Goal: Task Accomplishment & Management: Manage account settings

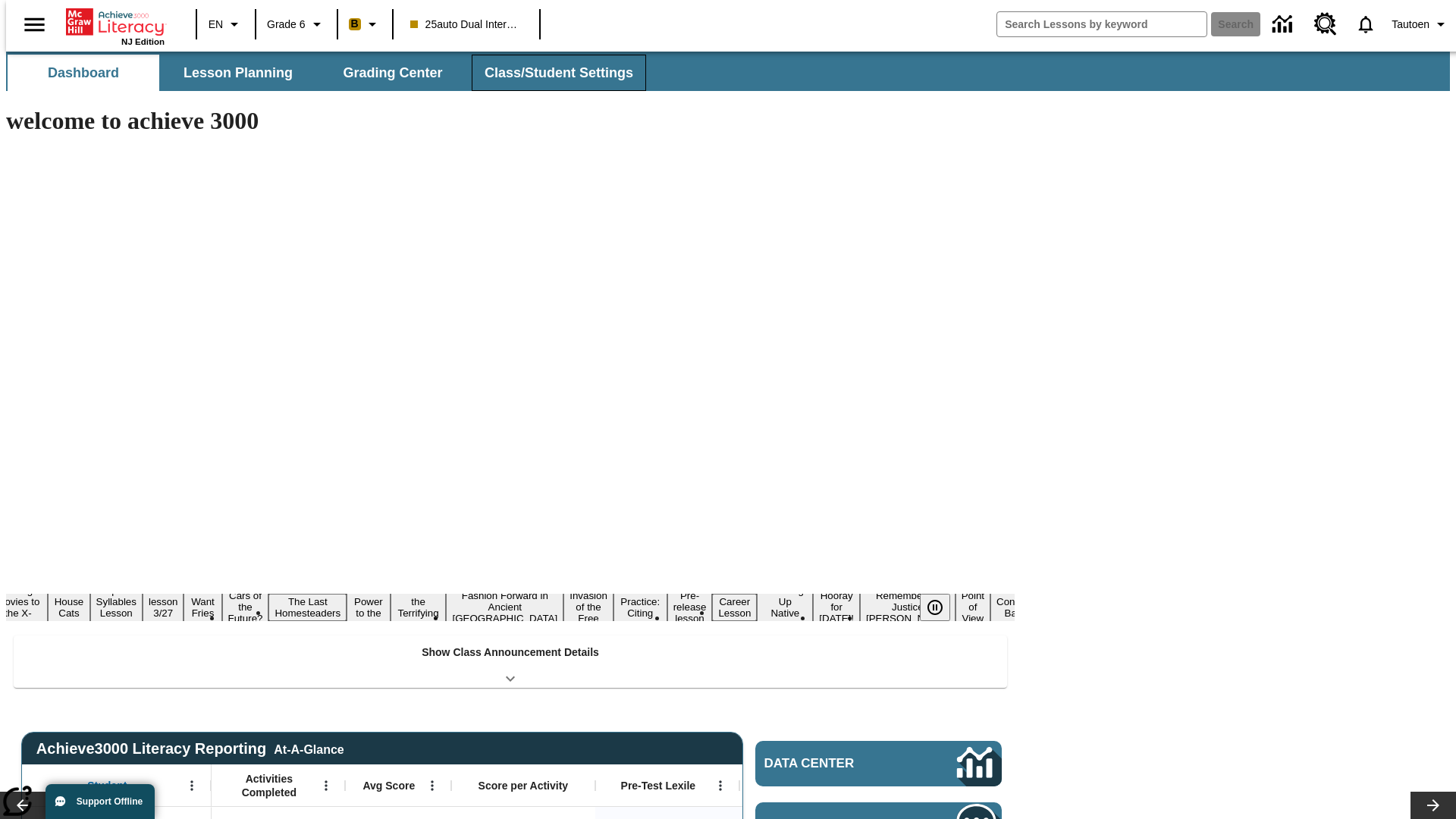
click at [551, 73] on button "Class/Student Settings" at bounding box center [558, 73] width 175 height 37
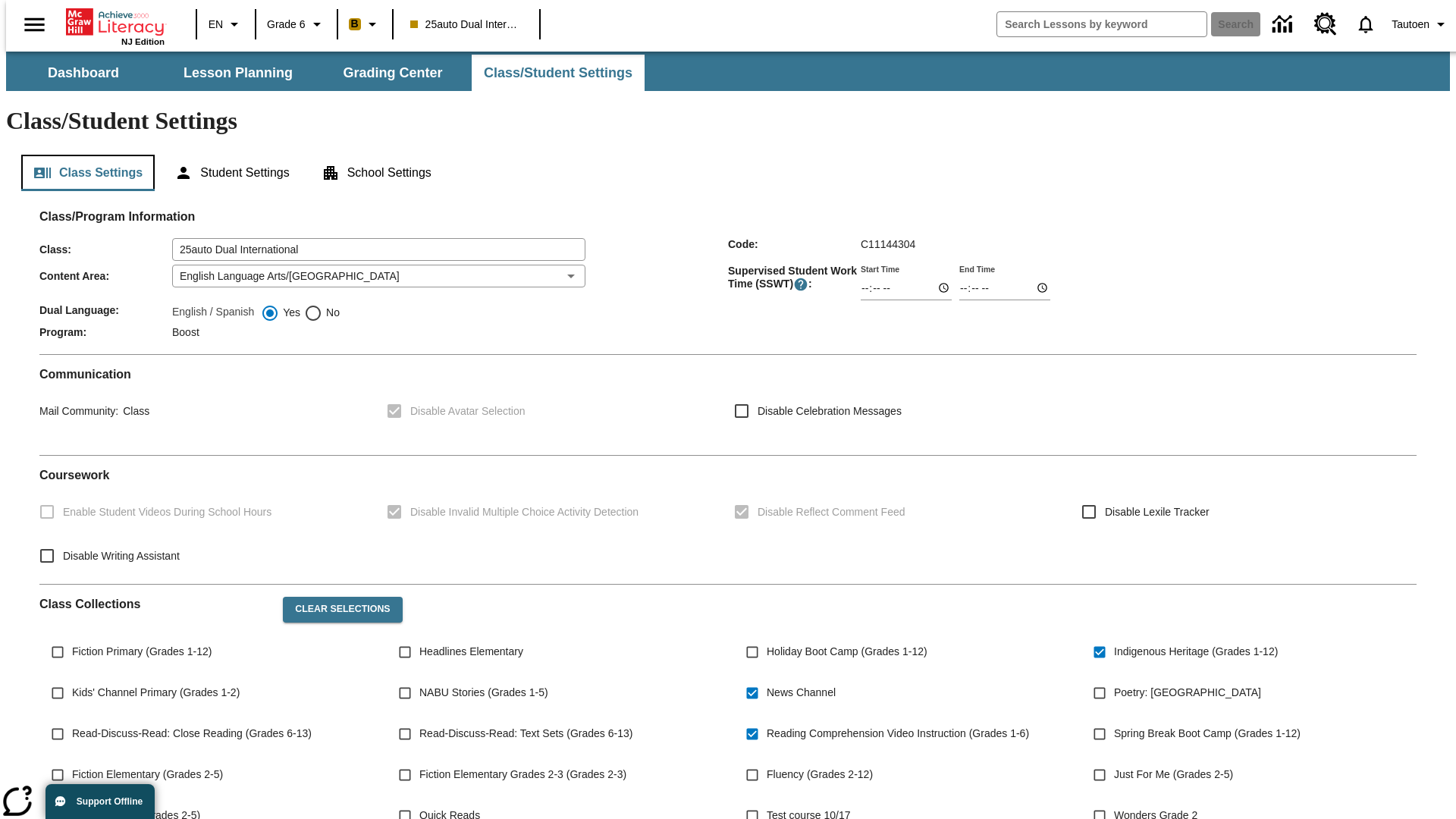
click at [82, 155] on button "Class Settings" at bounding box center [88, 173] width 134 height 37
click at [323, 305] on span "No" at bounding box center [331, 313] width 17 height 16
click at [323, 304] on input "No" at bounding box center [313, 313] width 18 height 18
radio input "true"
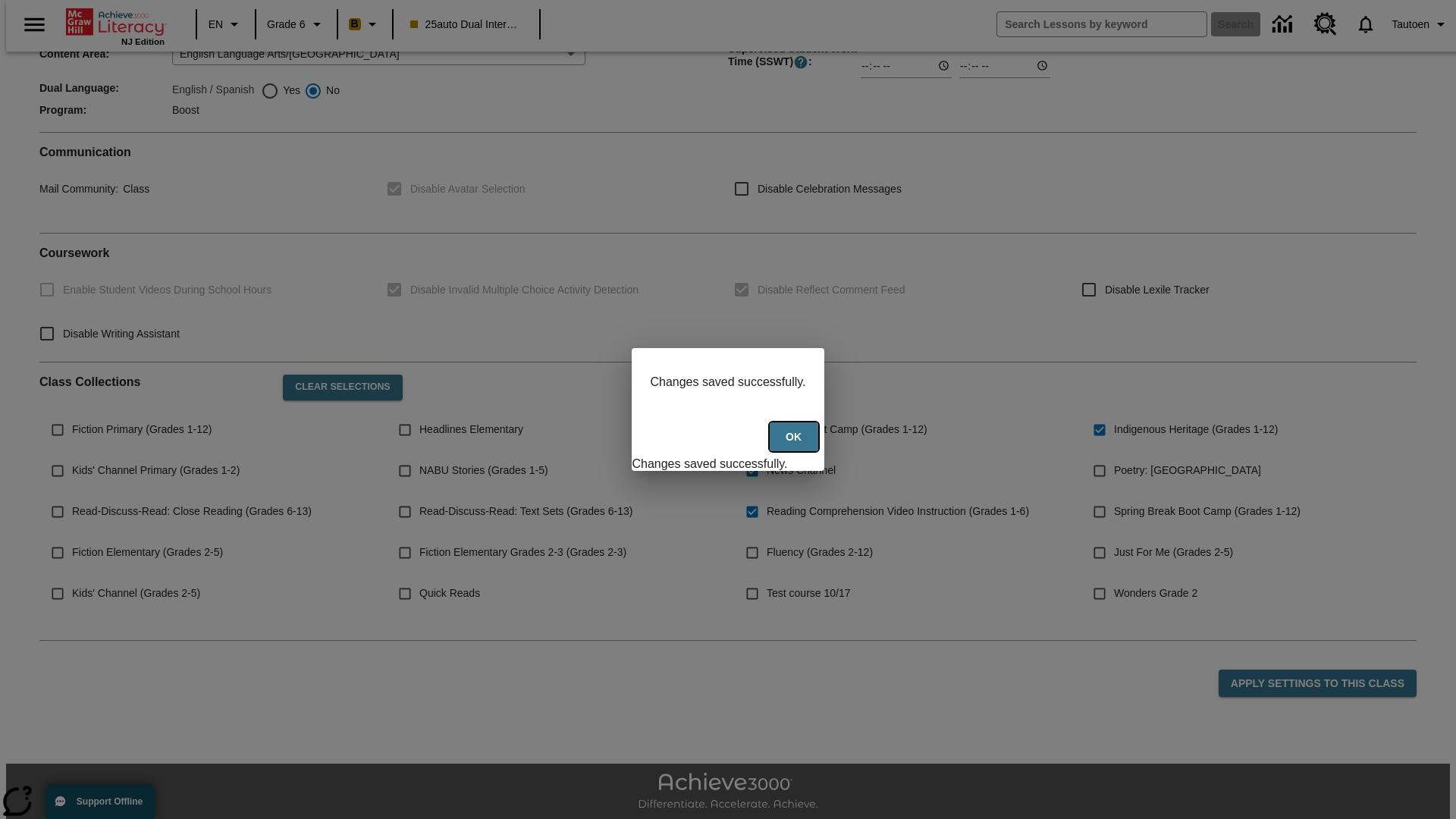
click at [796, 445] on button "Ok" at bounding box center [794, 436] width 48 height 30
